Goal: Information Seeking & Learning: Learn about a topic

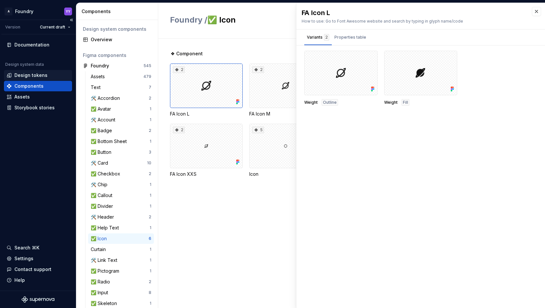
click at [41, 78] on div "Design tokens" at bounding box center [38, 75] width 68 height 10
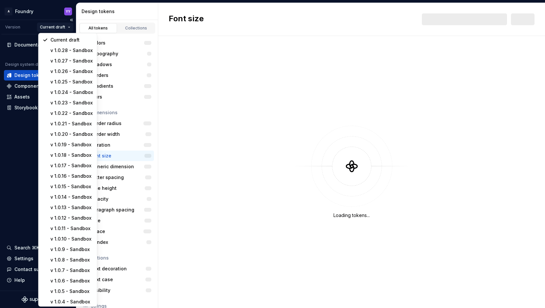
click at [61, 29] on html "A Foundry YY Version Current draft Documentation Design system data Design toke…" at bounding box center [272, 154] width 545 height 308
click at [65, 50] on div "v 1.0.28 - Sandbox" at bounding box center [71, 50] width 43 height 7
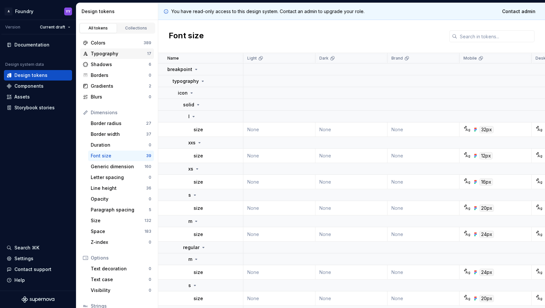
click at [114, 55] on div "Typography" at bounding box center [119, 53] width 56 height 7
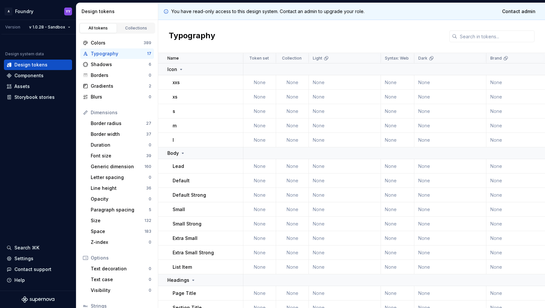
click at [195, 95] on div "xs" at bounding box center [208, 97] width 70 height 7
click at [181, 80] on div "xxs" at bounding box center [208, 82] width 70 height 7
click at [124, 65] on div "Shadows" at bounding box center [120, 64] width 58 height 7
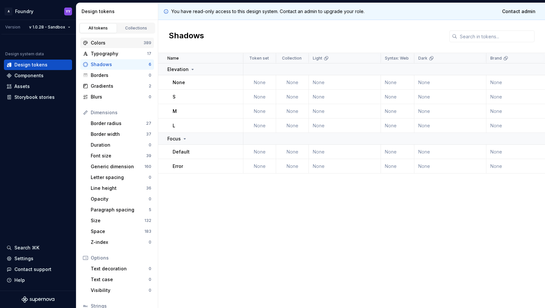
click at [110, 40] on div "Colors" at bounding box center [117, 43] width 53 height 7
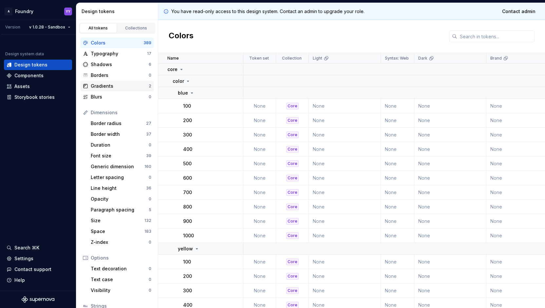
click at [111, 85] on div "Gradients" at bounding box center [120, 86] width 58 height 7
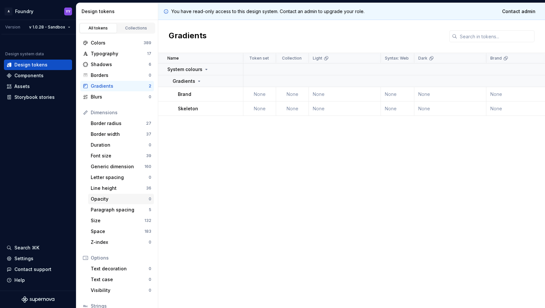
scroll to position [50, 0]
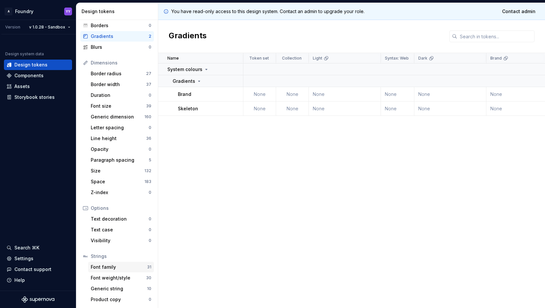
click at [113, 264] on div "Font family" at bounding box center [119, 267] width 56 height 7
